Goal: Task Accomplishment & Management: Complete application form

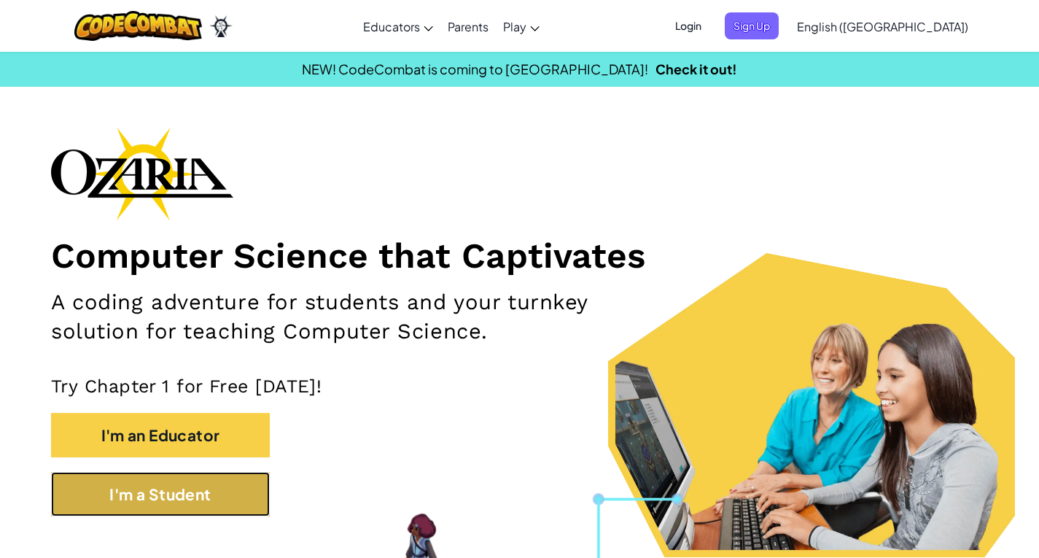
click at [168, 516] on button "I'm a Student" at bounding box center [160, 494] width 219 height 44
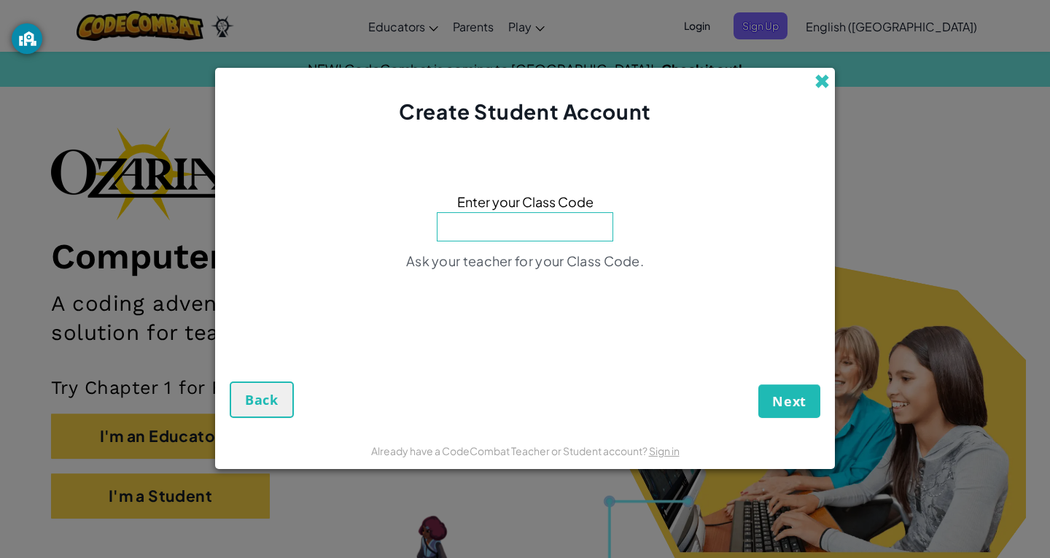
click at [827, 81] on span at bounding box center [822, 81] width 15 height 15
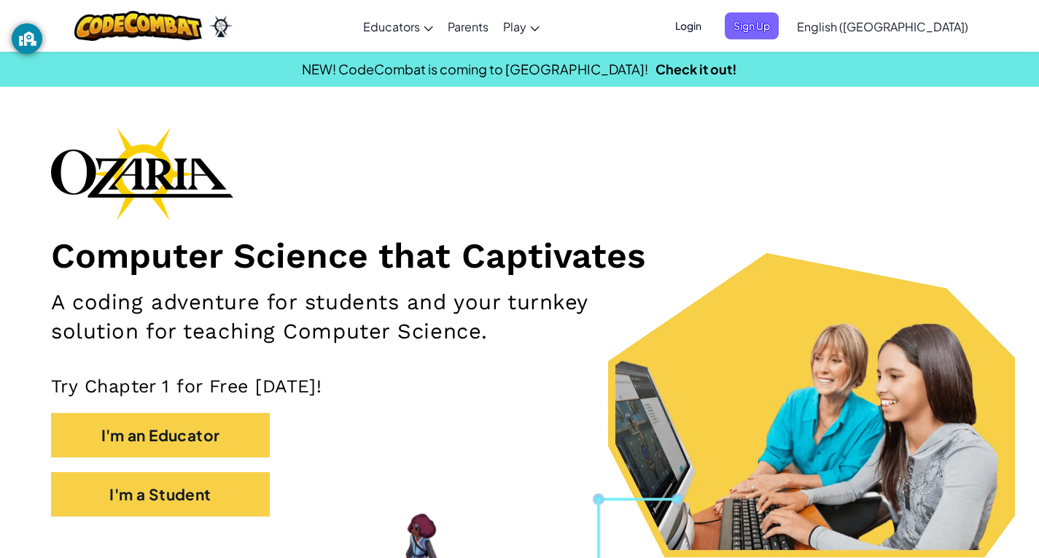
click at [710, 34] on span "Login" at bounding box center [689, 25] width 44 height 27
